Goal: Navigation & Orientation: Find specific page/section

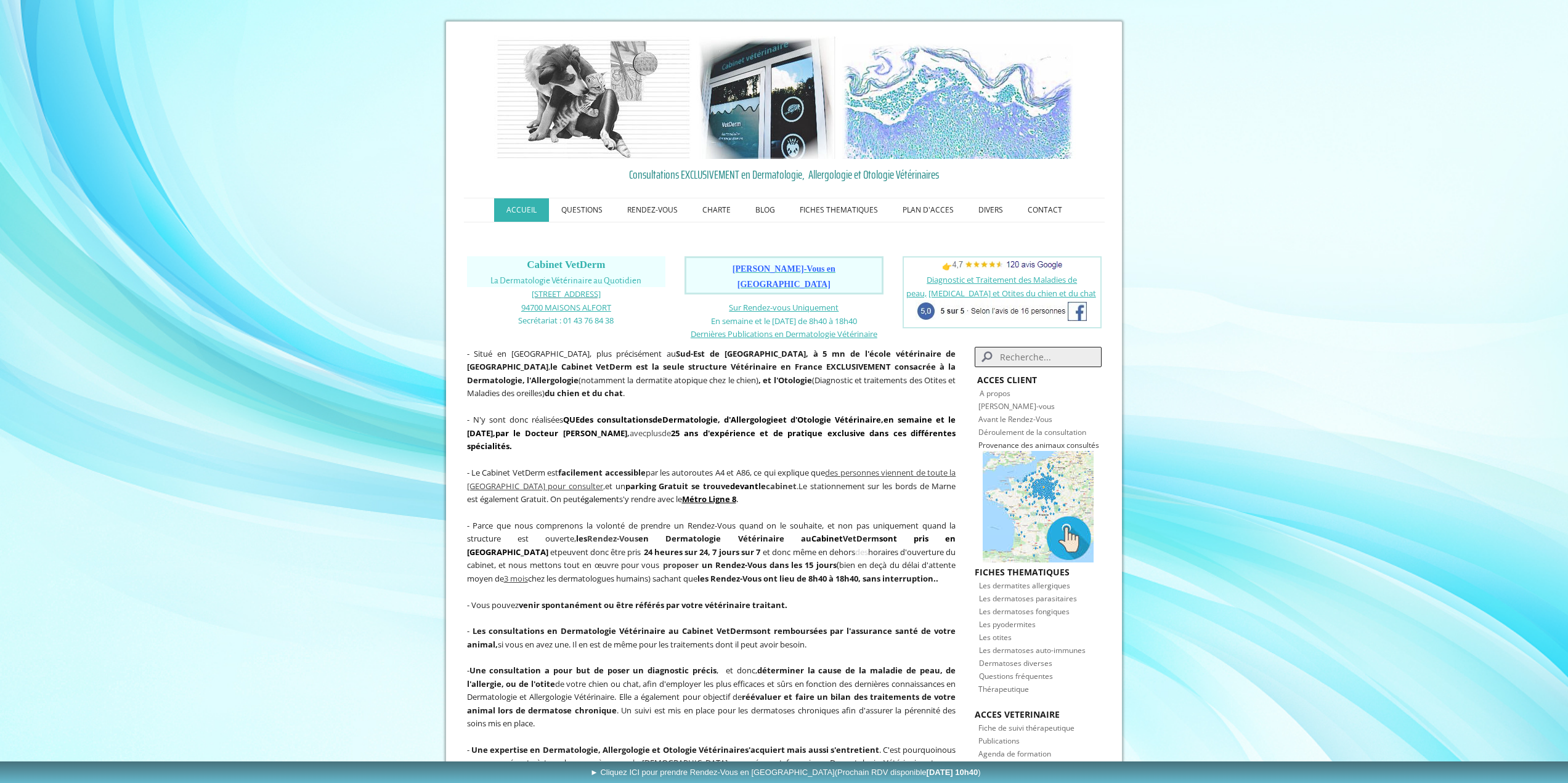
click at [571, 294] on span "[STREET_ADDRESS]" at bounding box center [566, 294] width 69 height 11
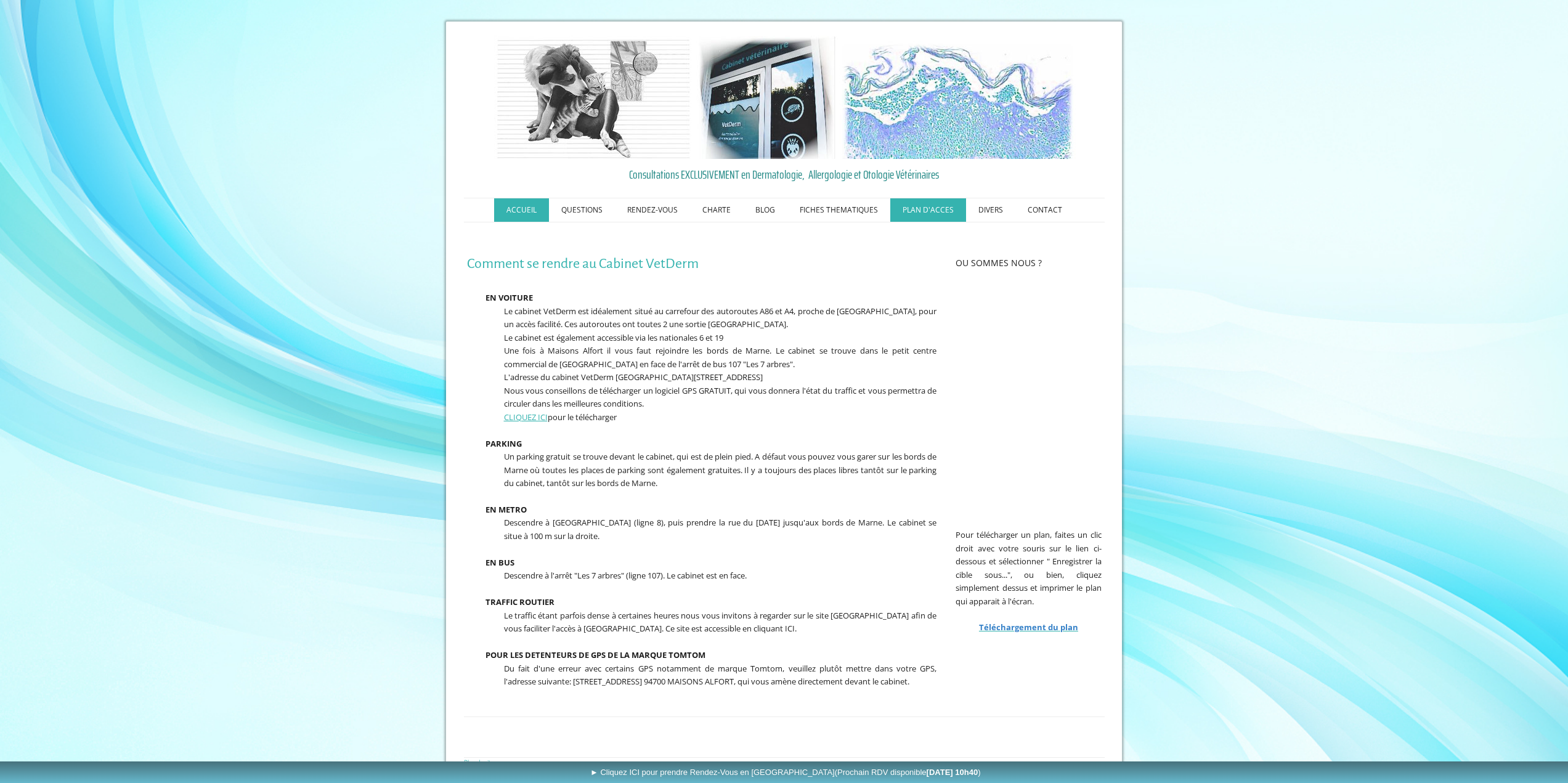
click at [523, 215] on link "ACCUEIL" at bounding box center [521, 210] width 55 height 23
